Goal: Task Accomplishment & Management: Manage account settings

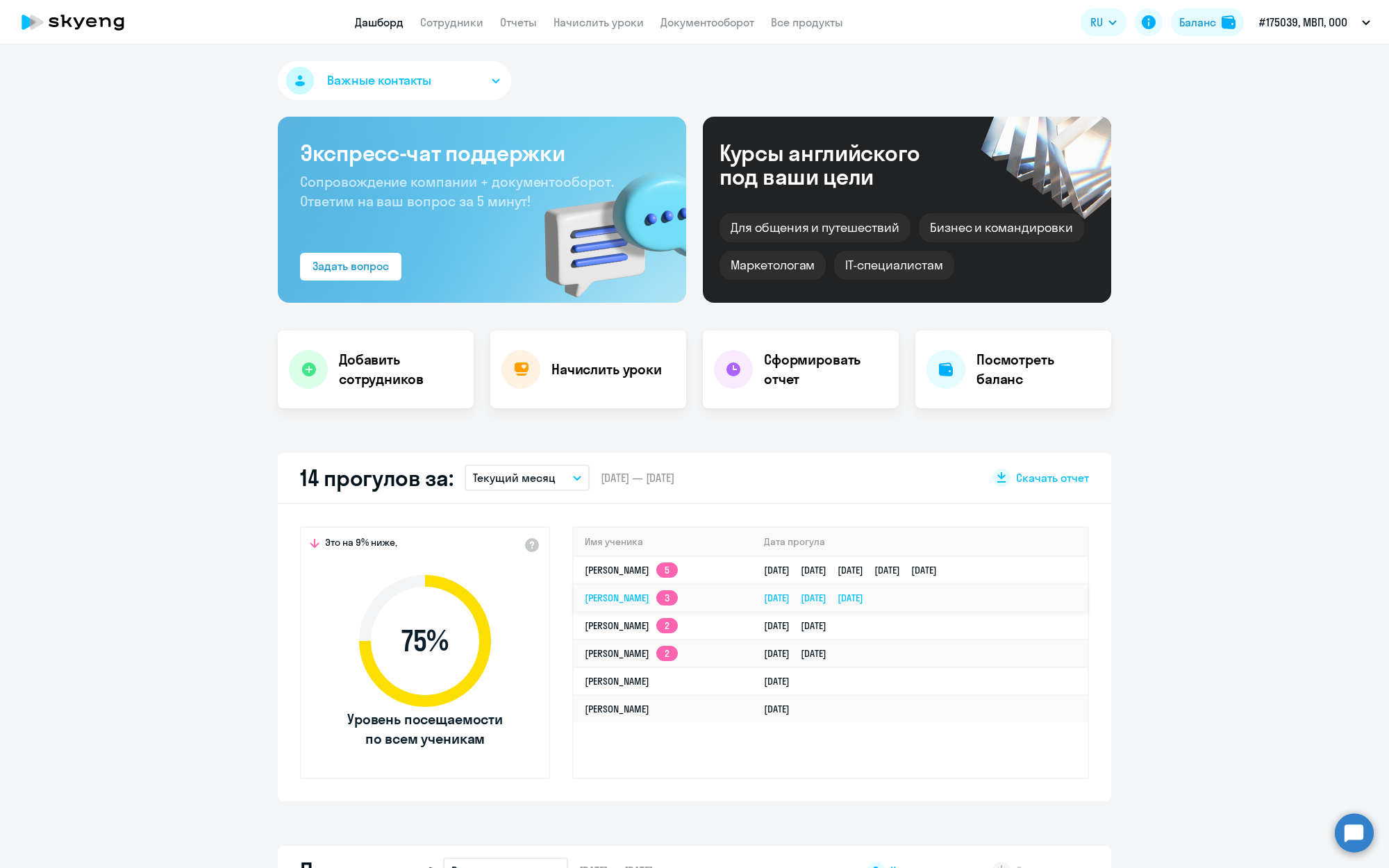
select select "30"
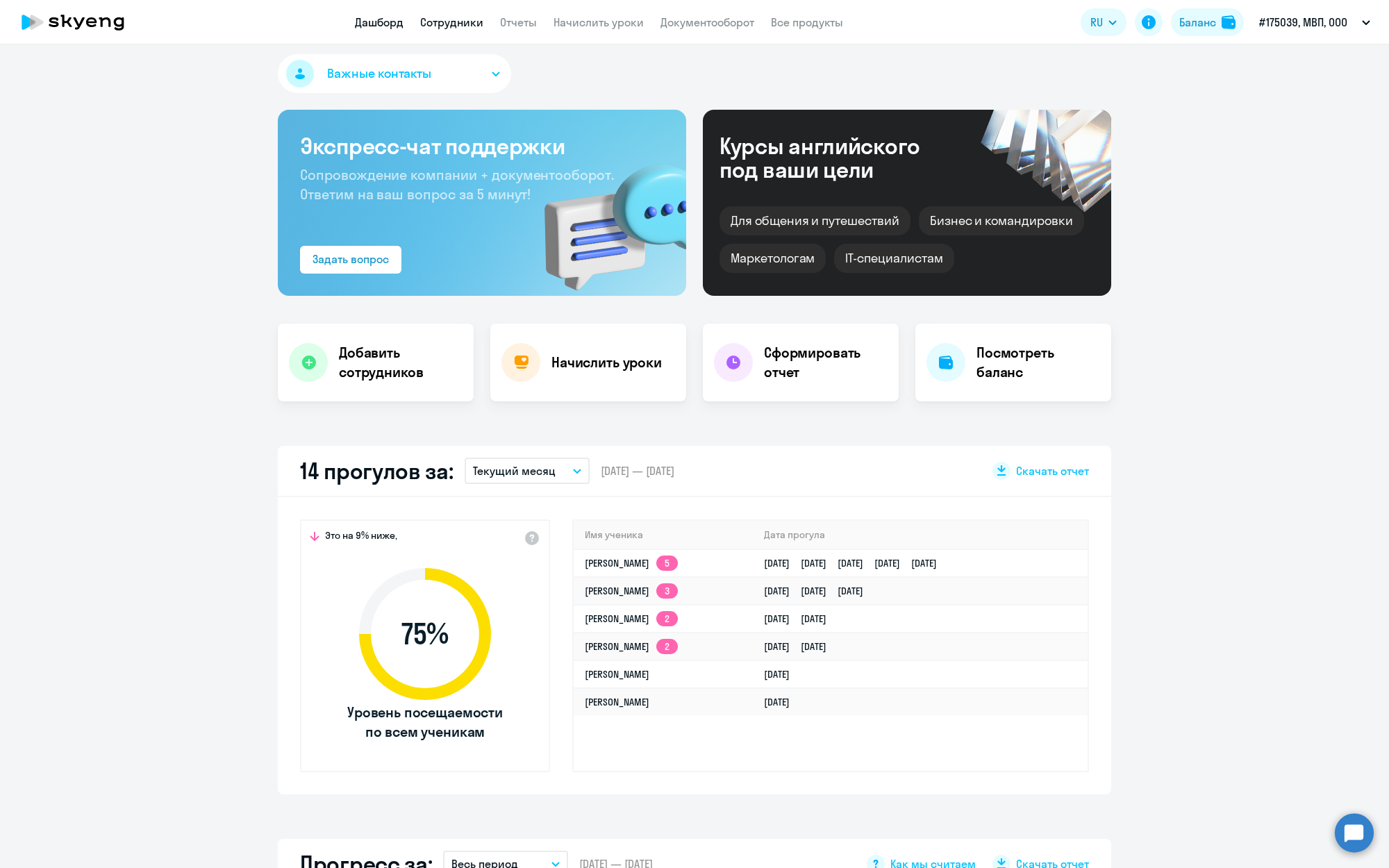
click at [450, 18] on link "Сотрудники" at bounding box center [452, 21] width 63 height 14
select select "30"
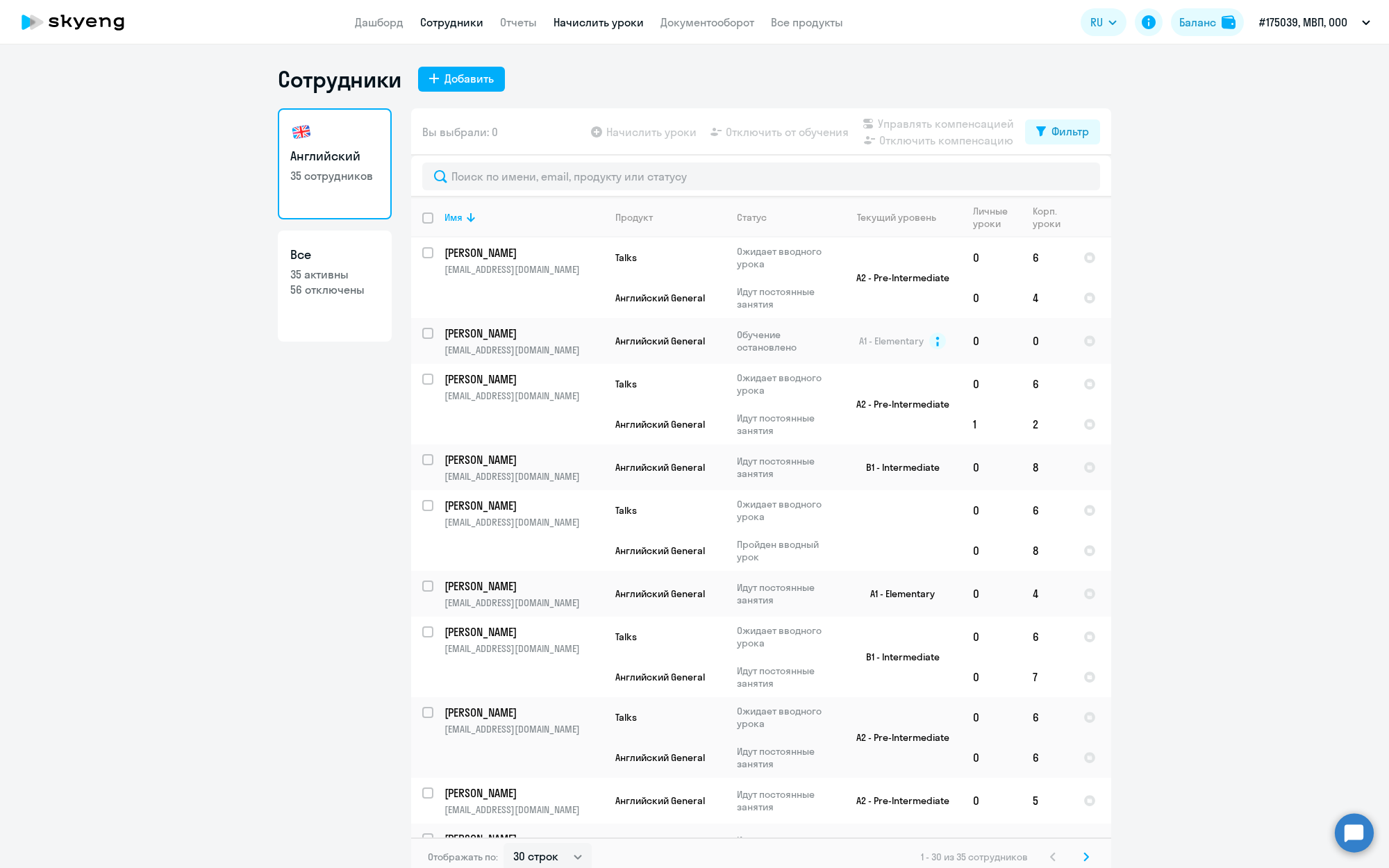
click at [610, 22] on link "Начислить уроки" at bounding box center [598, 21] width 90 height 14
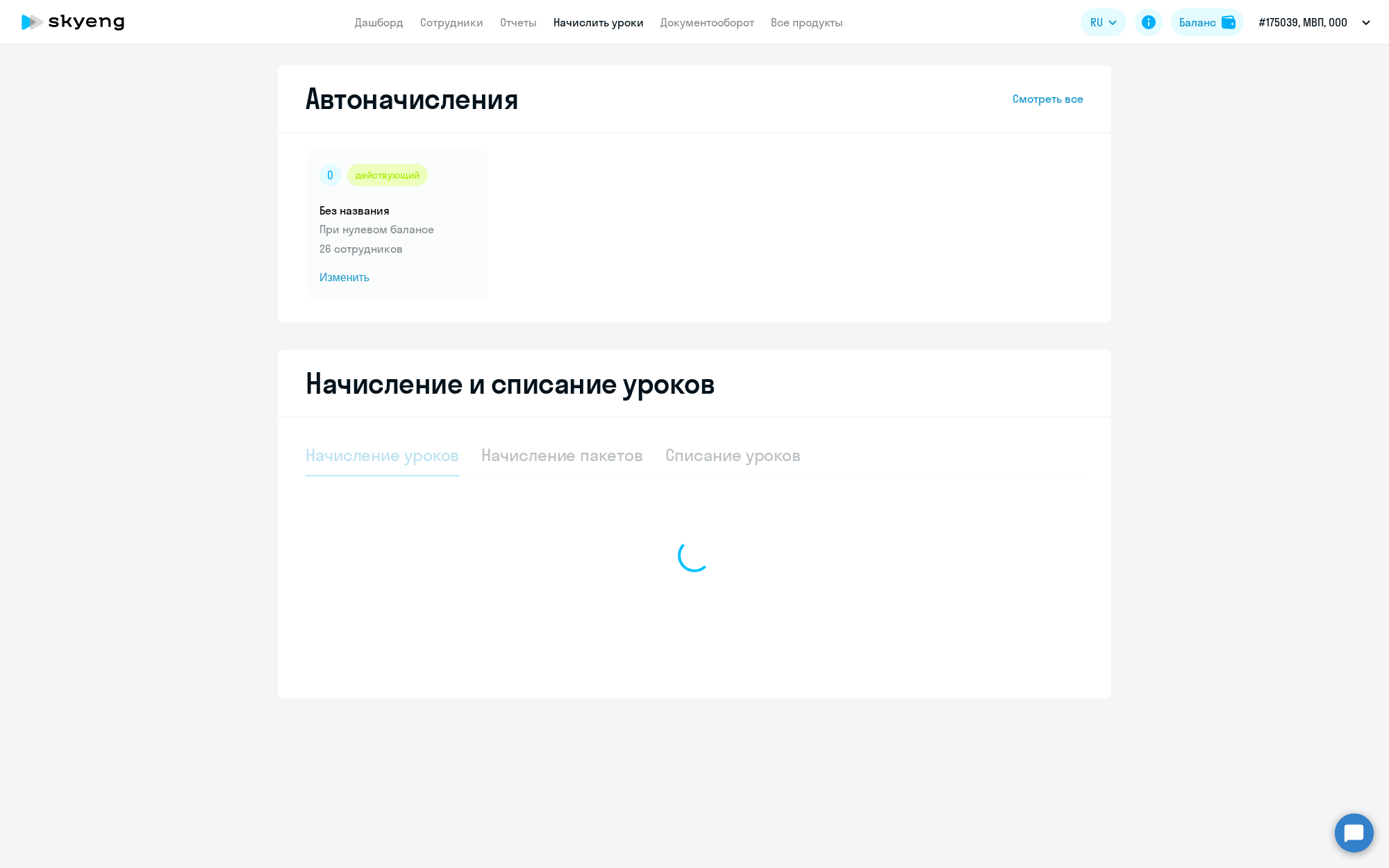
select select "10"
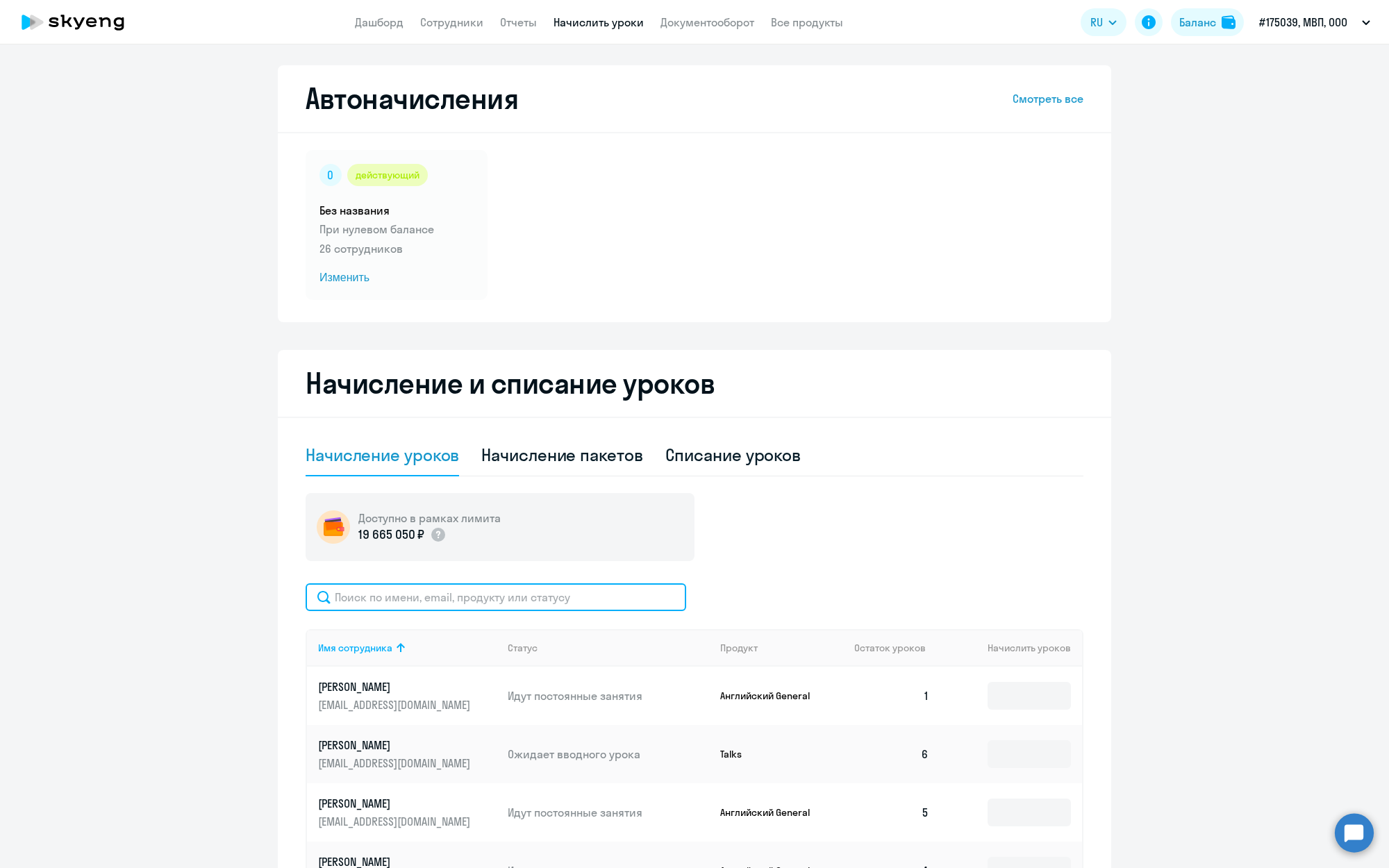
click at [383, 594] on input "text" at bounding box center [496, 597] width 381 height 28
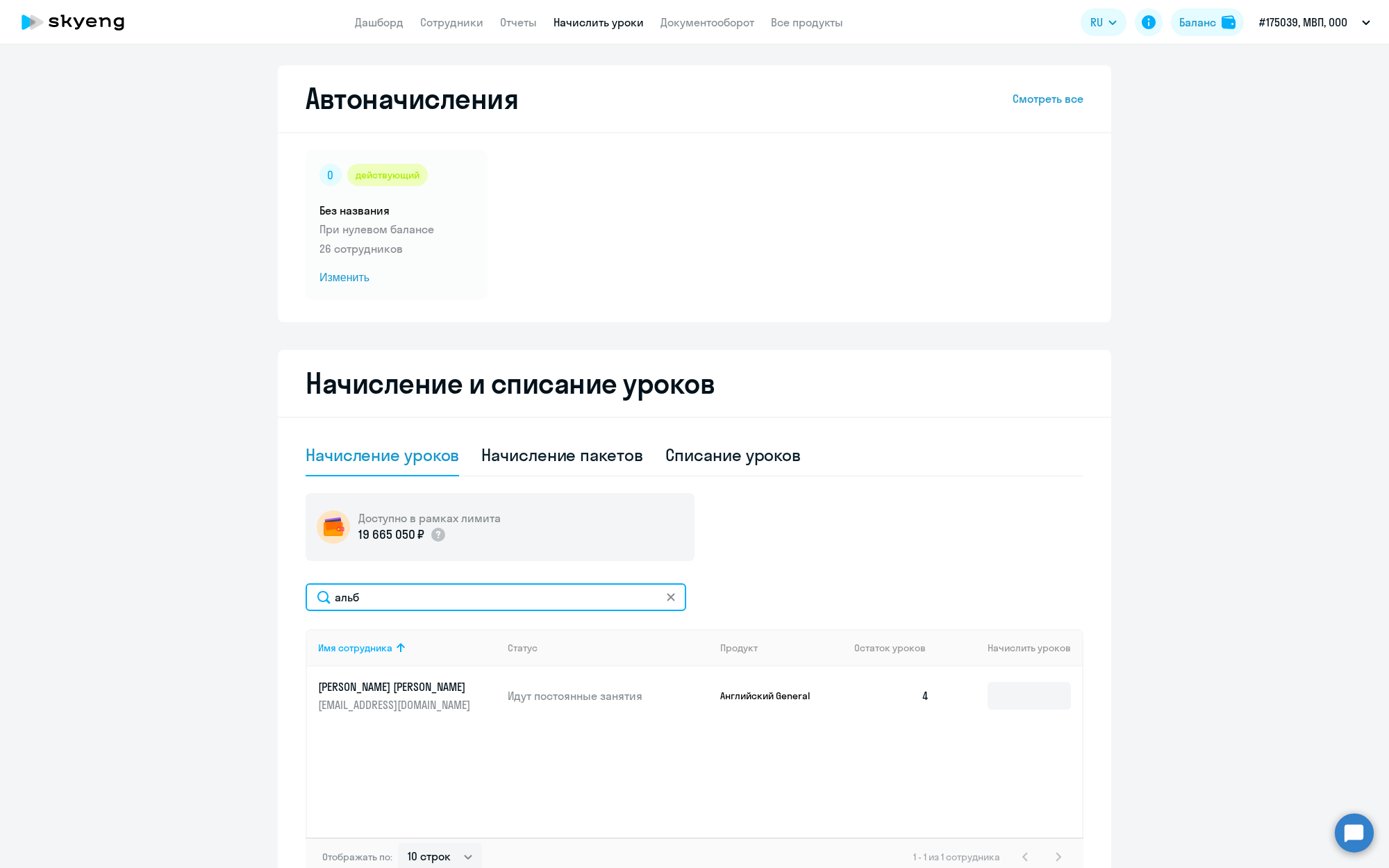
type input "альб"
click at [675, 596] on svg-icon at bounding box center [671, 597] width 11 height 11
